Goal: Information Seeking & Learning: Learn about a topic

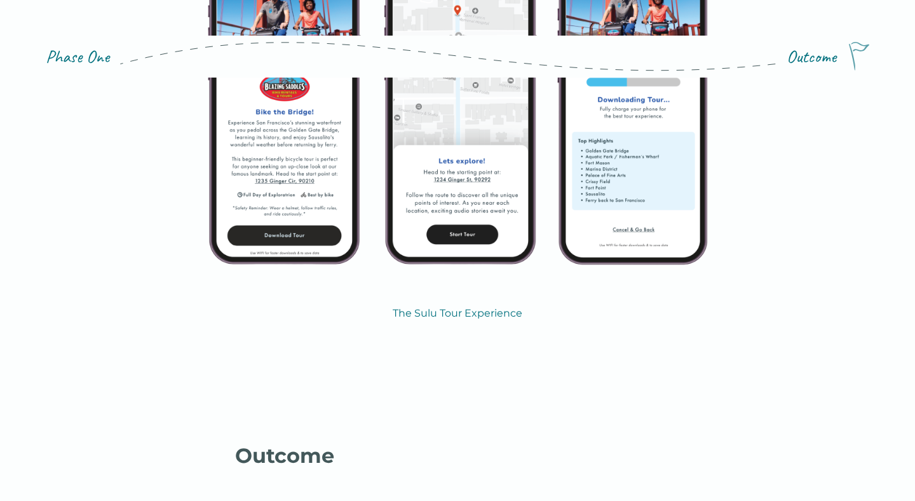
scroll to position [4521, 0]
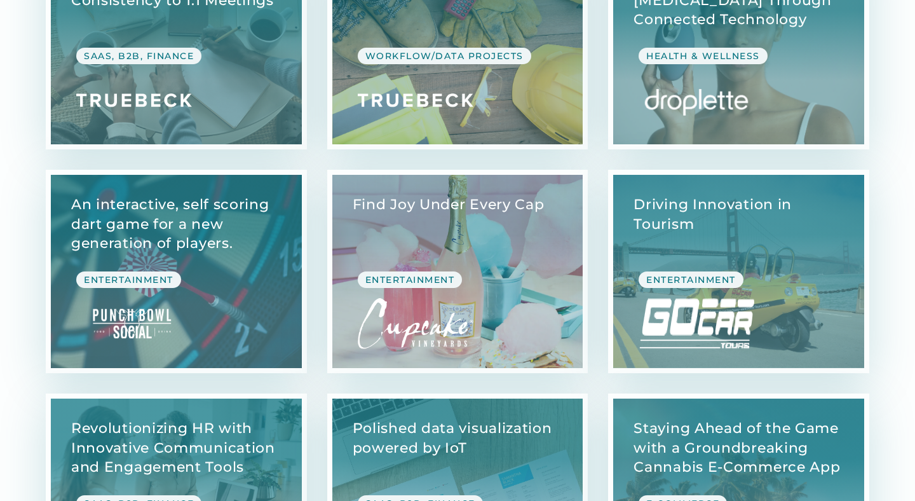
scroll to position [910, 0]
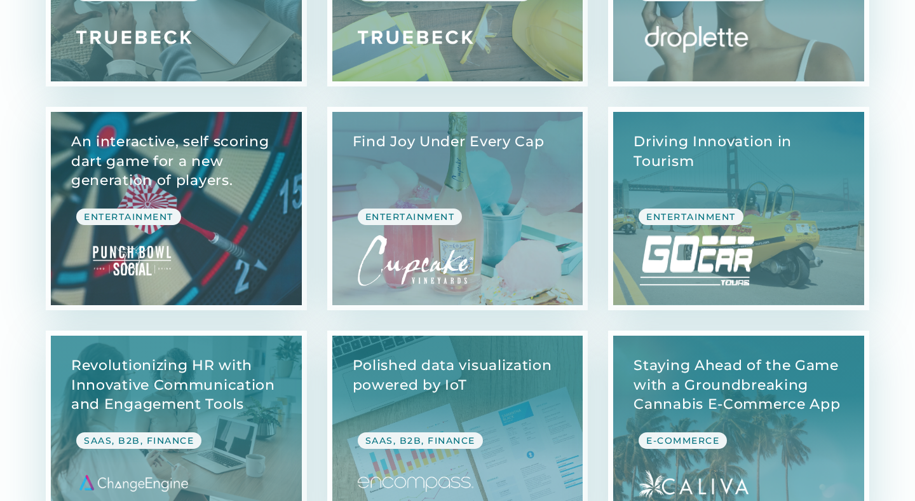
click at [223, 236] on link "View Case Study" at bounding box center [176, 208] width 251 height 193
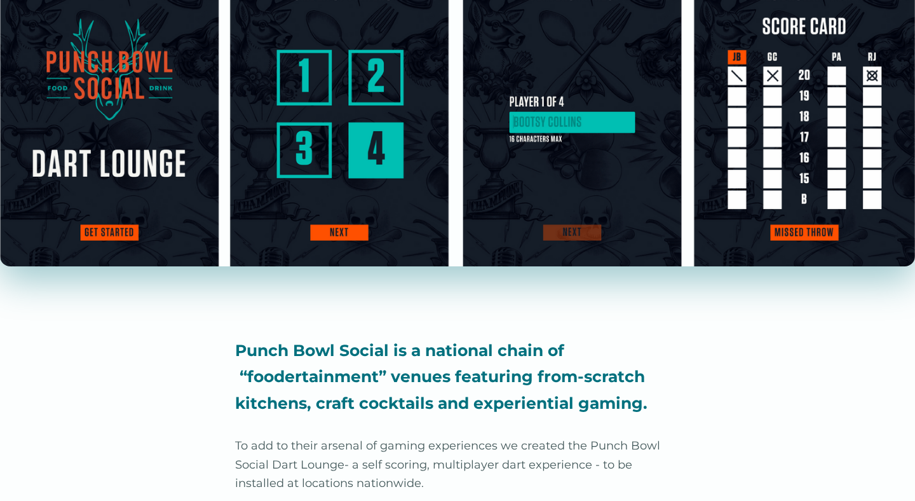
scroll to position [457, 0]
